Goal: Find specific page/section

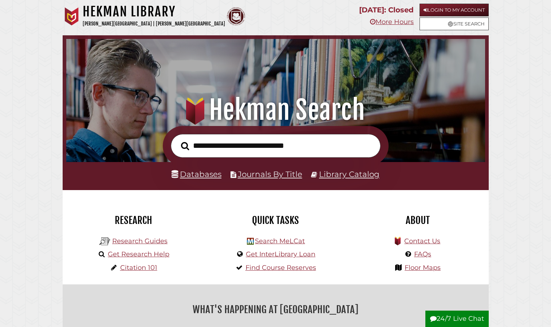
scroll to position [138, 415]
click at [192, 173] on link "Databases" at bounding box center [196, 173] width 50 height 9
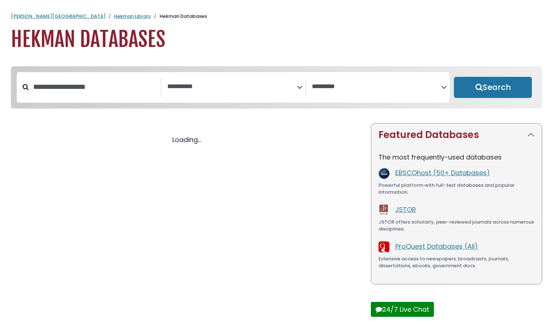
select select "Database Subject Filter"
select select "Database Vendors Filter"
select select "Database Subject Filter"
select select "Database Vendors Filter"
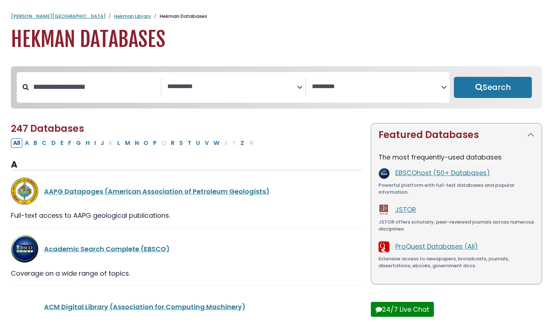
scroll to position [3398, 0]
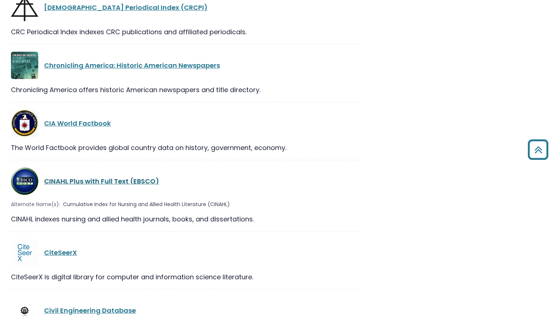
click at [108, 177] on link "CINAHL Plus with Full Text (EBSCO)" at bounding box center [101, 181] width 115 height 9
